Goal: Transaction & Acquisition: Purchase product/service

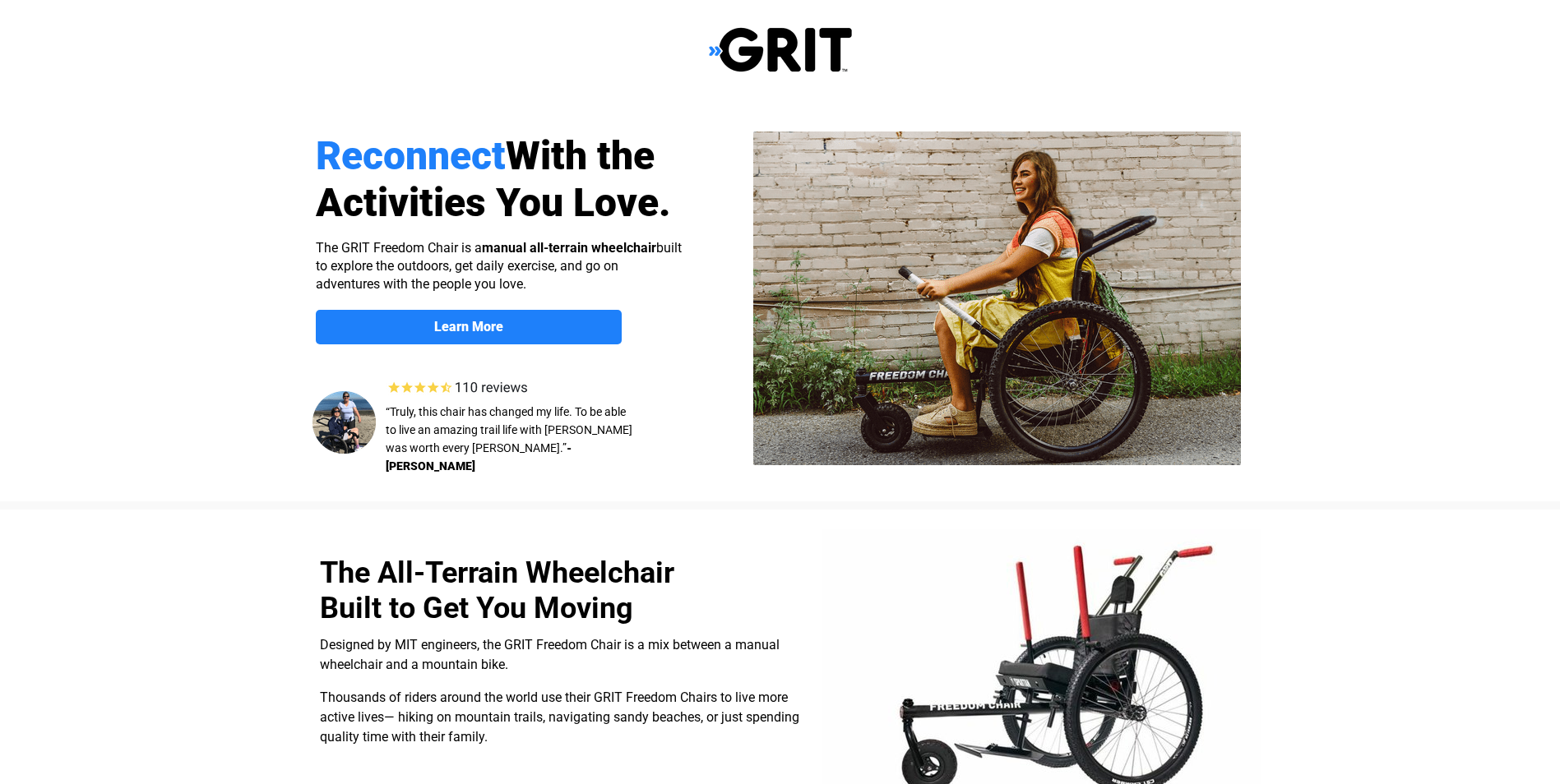
select select "US"
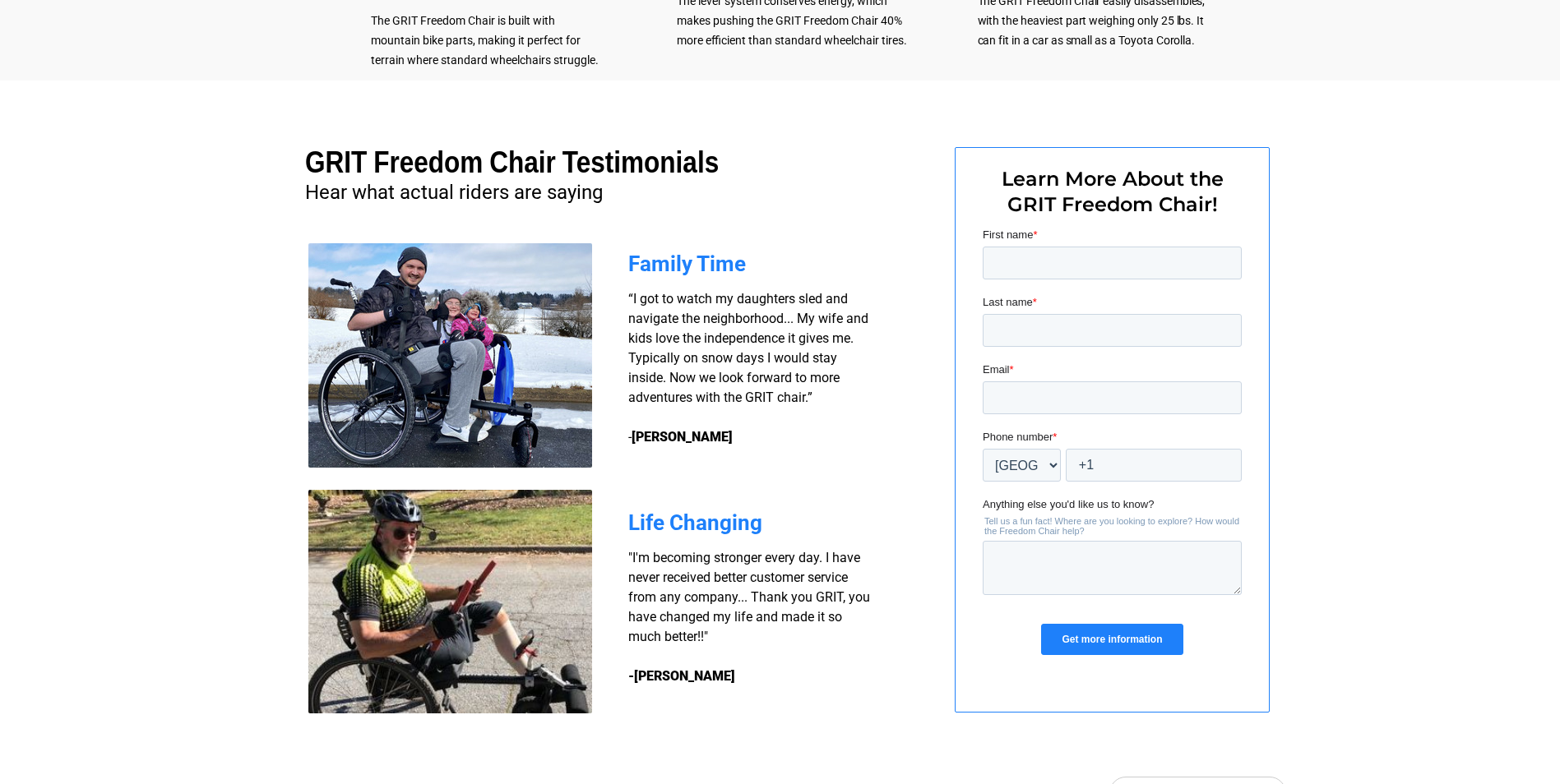
scroll to position [800, 0]
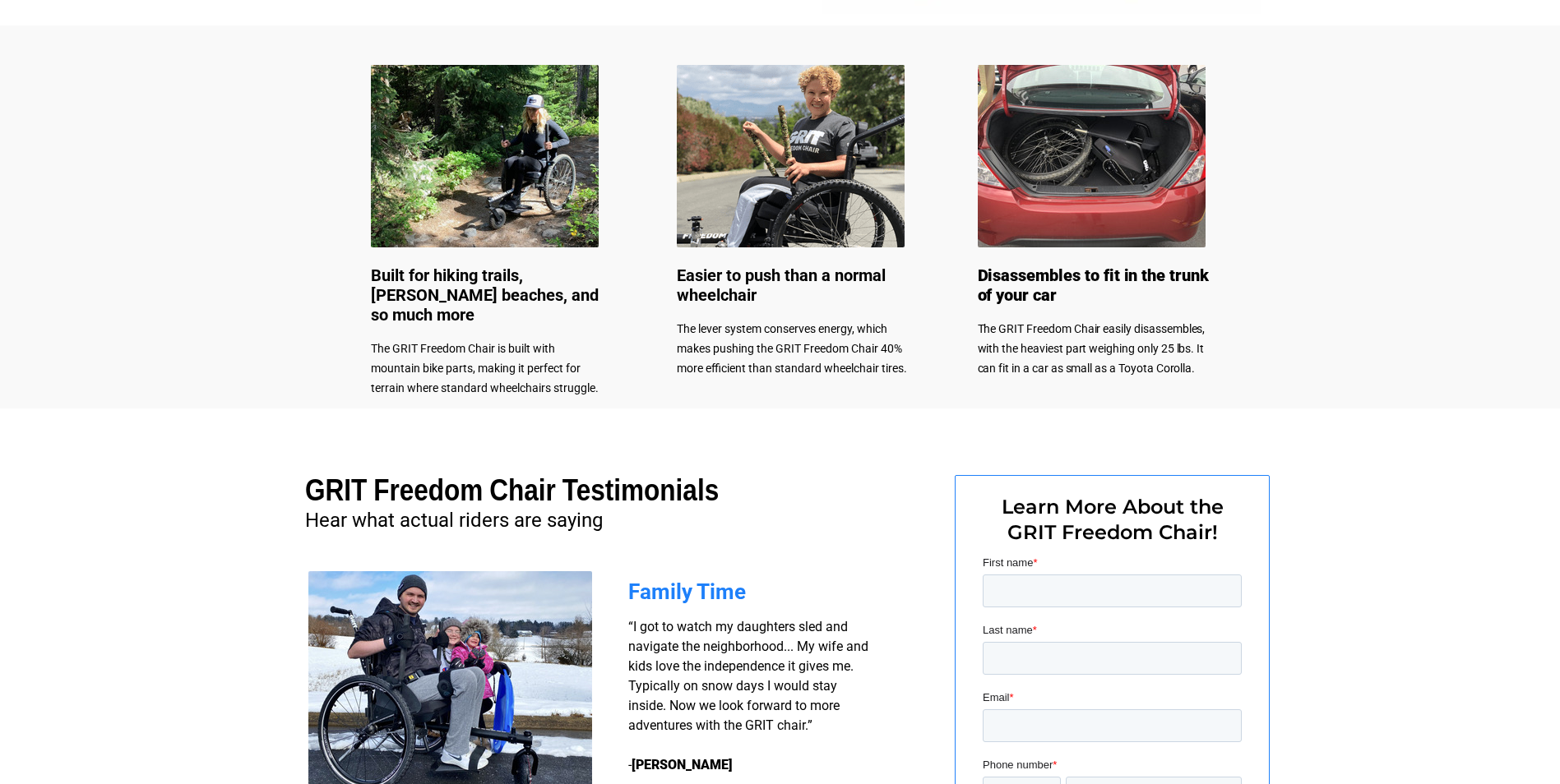
click at [561, 173] on img at bounding box center [485, 156] width 228 height 183
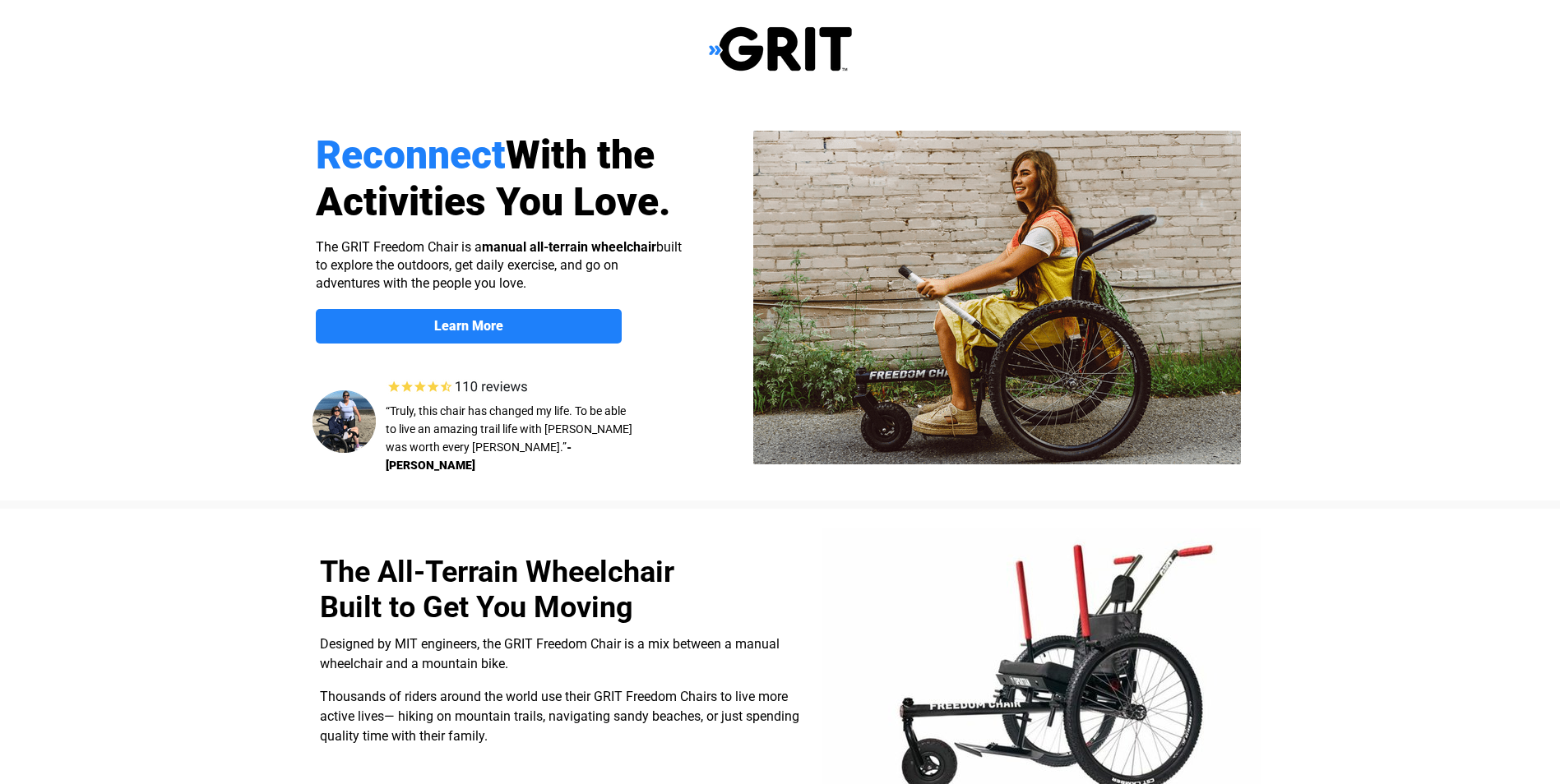
scroll to position [0, 0]
click at [741, 58] on img at bounding box center [780, 49] width 143 height 47
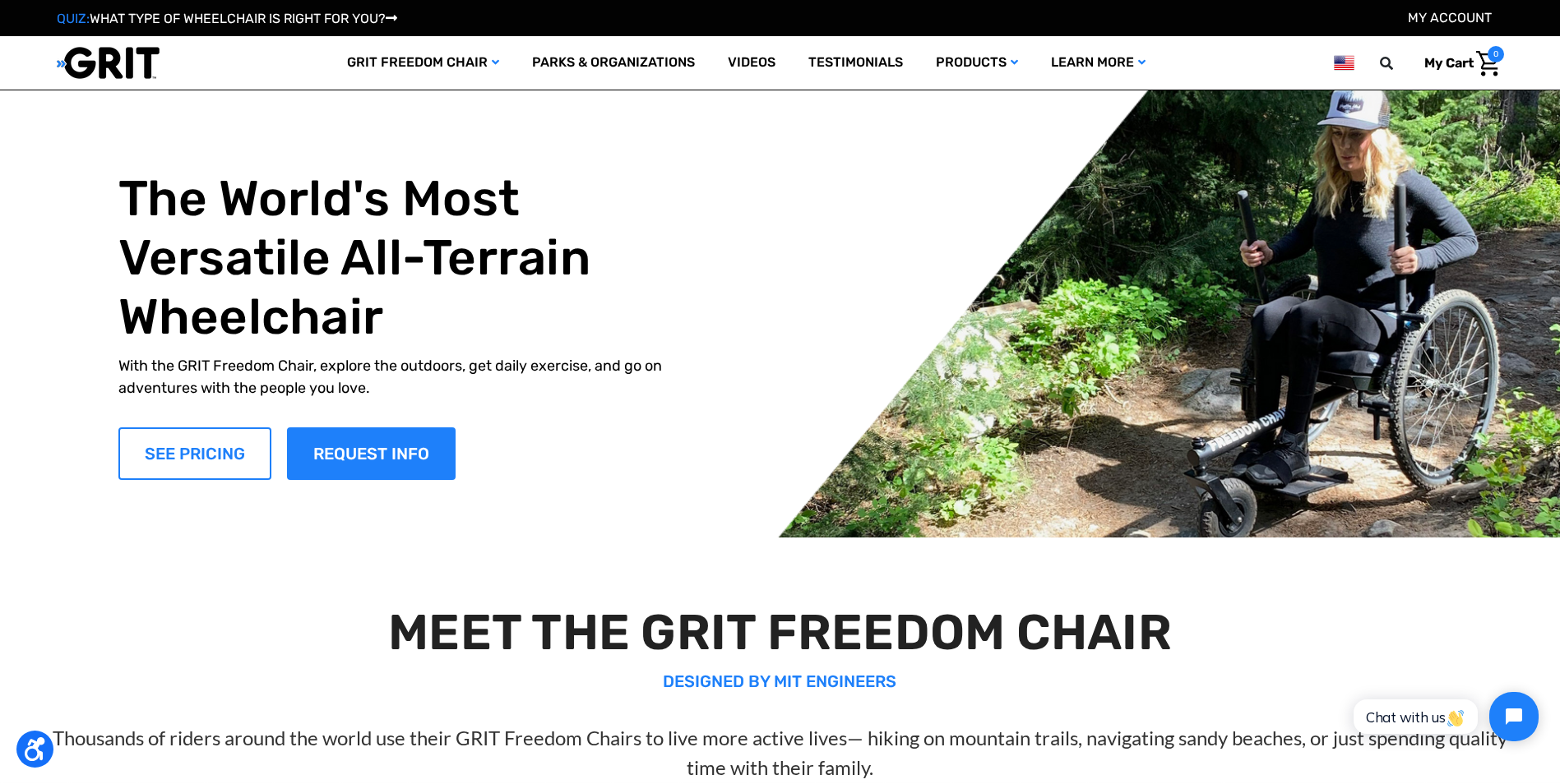
click at [179, 465] on link "SEE PRICING" at bounding box center [195, 454] width 153 height 53
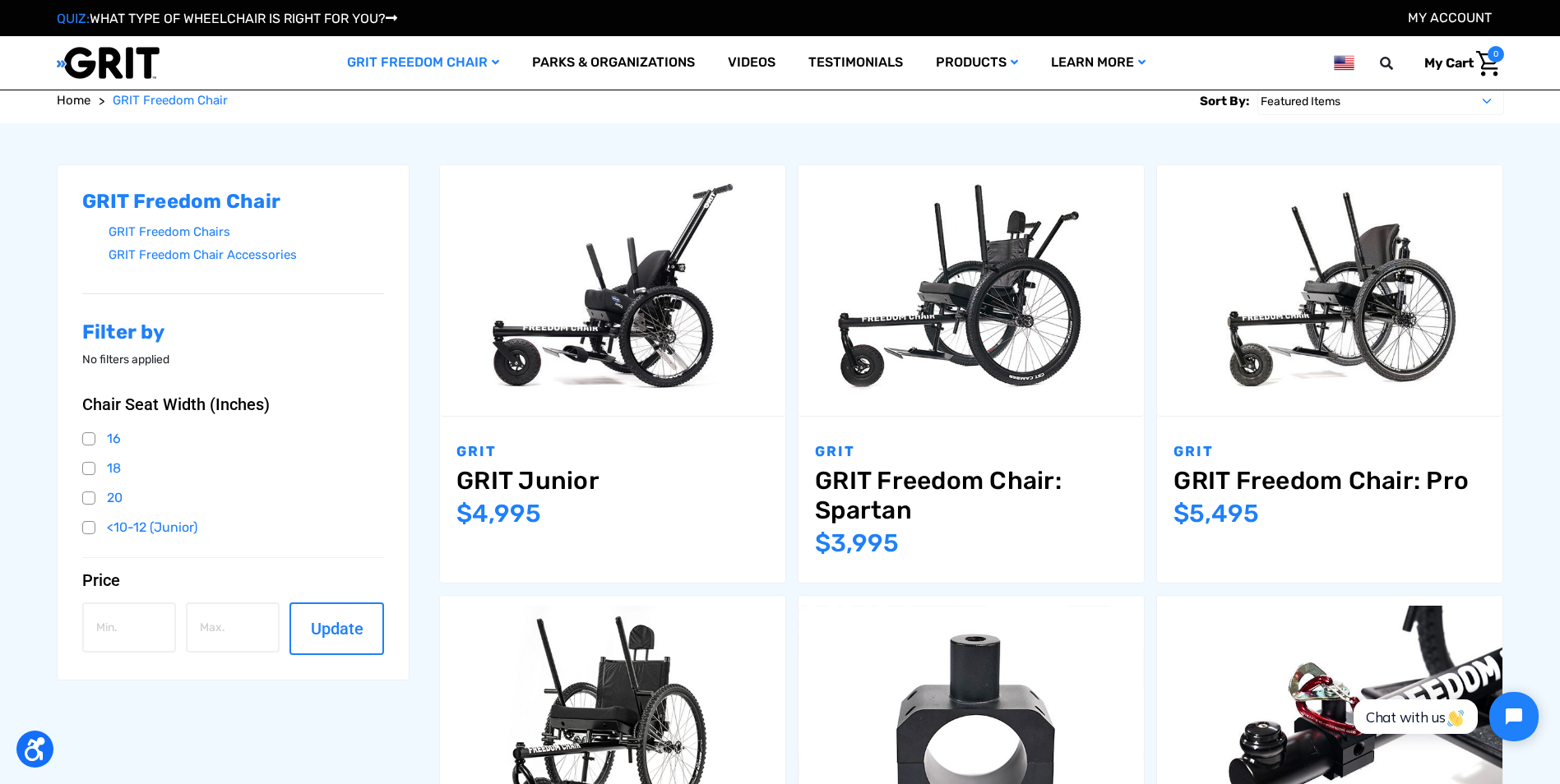
scroll to position [247, 0]
